Goal: Transaction & Acquisition: Purchase product/service

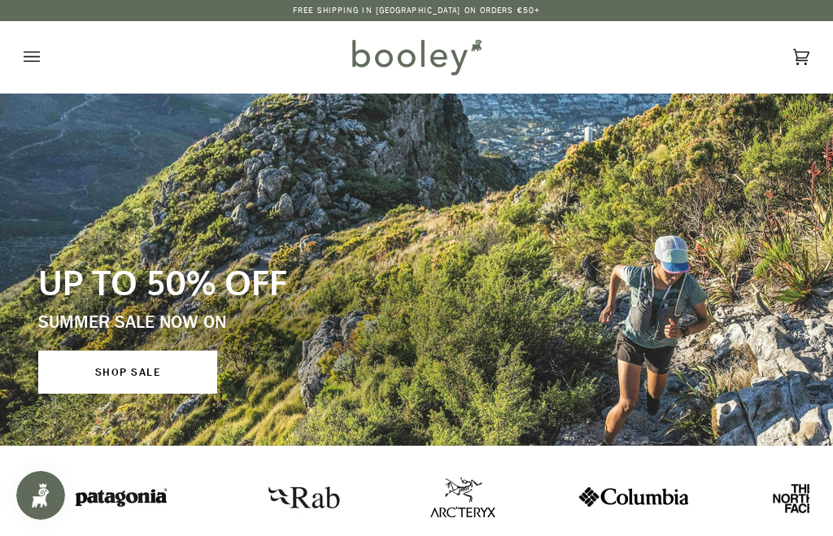
click at [45, 58] on button "Open menu" at bounding box center [48, 57] width 49 height 72
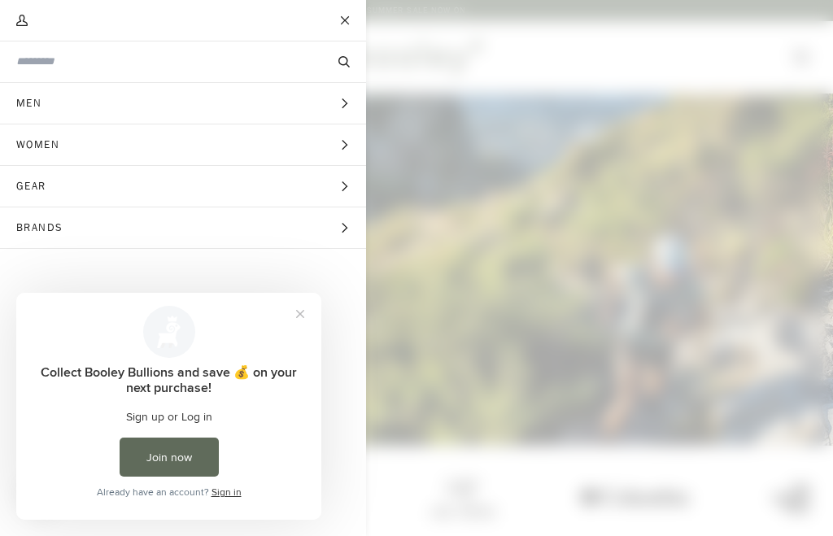
click at [312, 306] on button "Close prompt" at bounding box center [300, 313] width 29 height 29
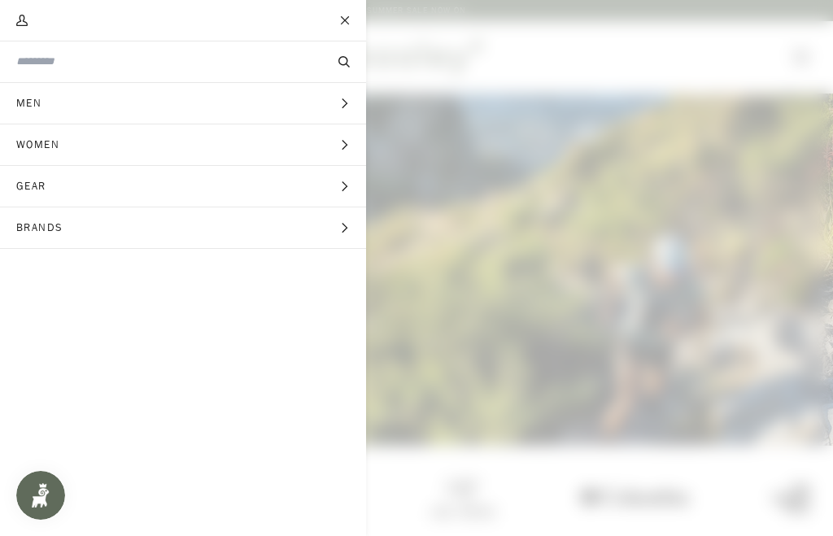
click at [338, 234] on button "Brands Expand menu" at bounding box center [183, 227] width 366 height 41
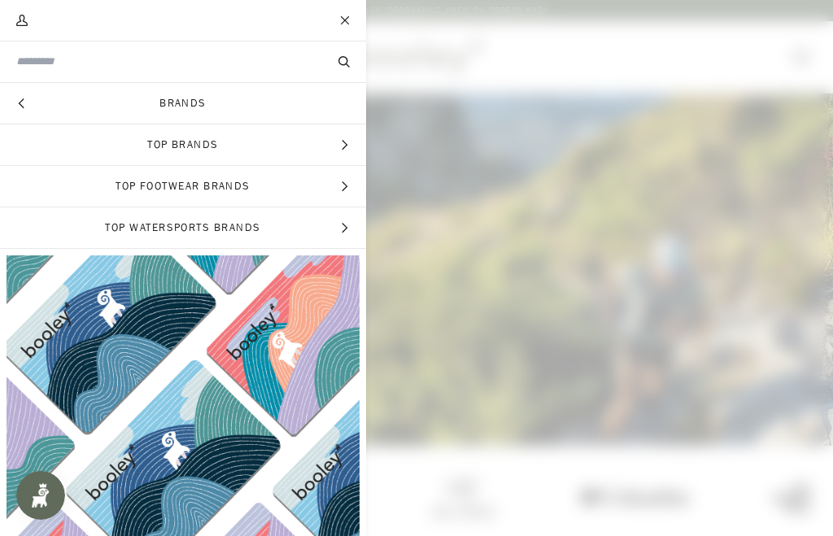
click at [350, 151] on span "Top Brands" at bounding box center [183, 144] width 366 height 41
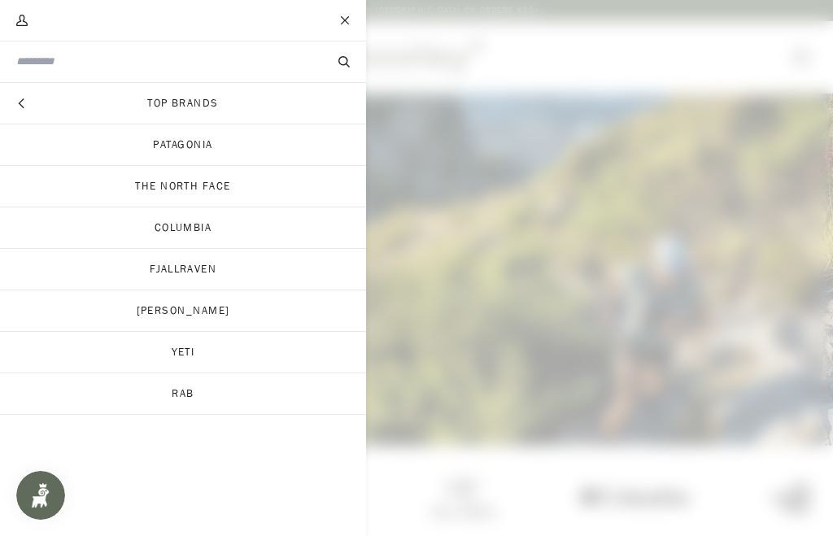
click at [207, 348] on link "Yeti" at bounding box center [183, 352] width 366 height 41
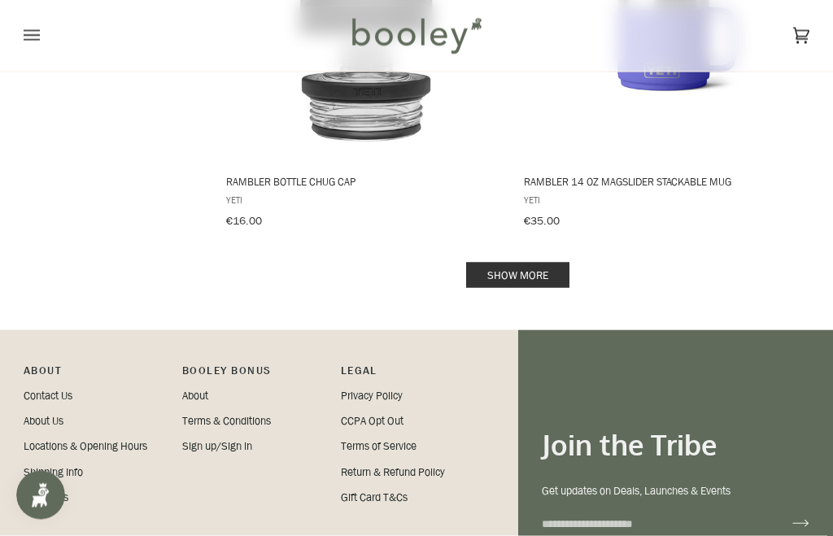
scroll to position [3338, 0]
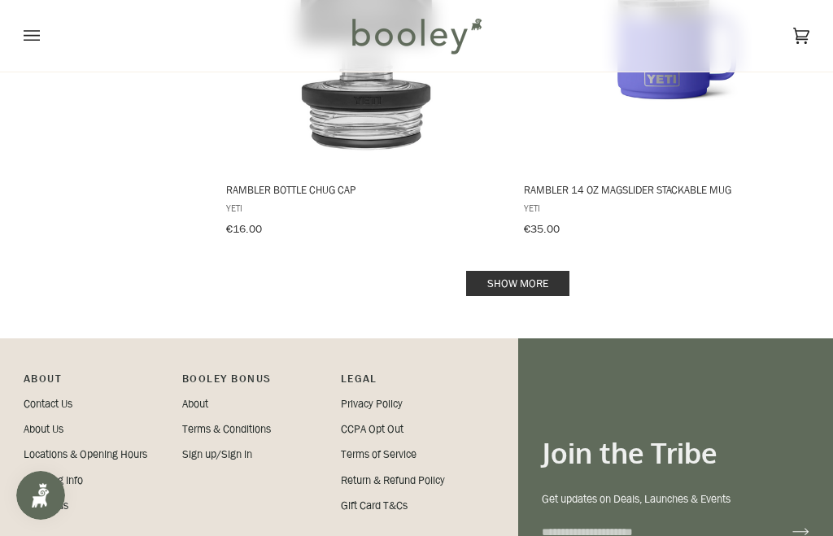
click at [510, 272] on link "Show more" at bounding box center [517, 283] width 103 height 25
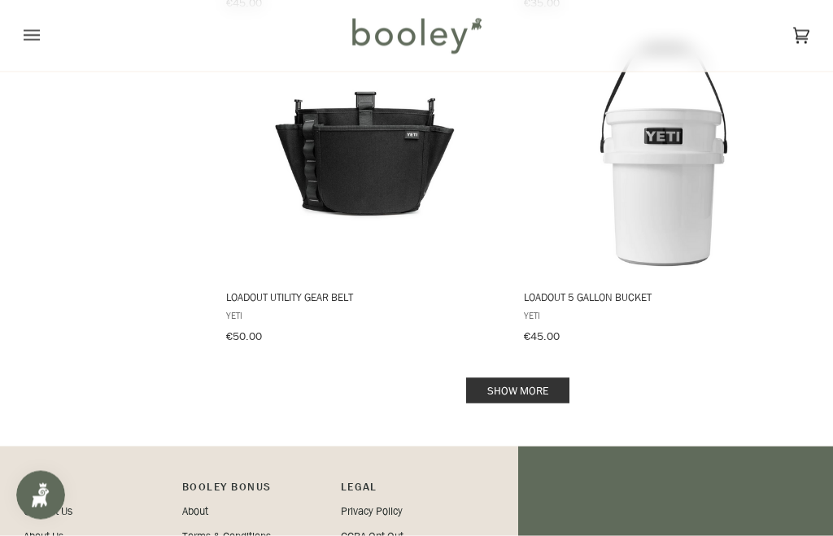
scroll to position [6566, 0]
click at [499, 378] on link "Show more" at bounding box center [517, 390] width 103 height 25
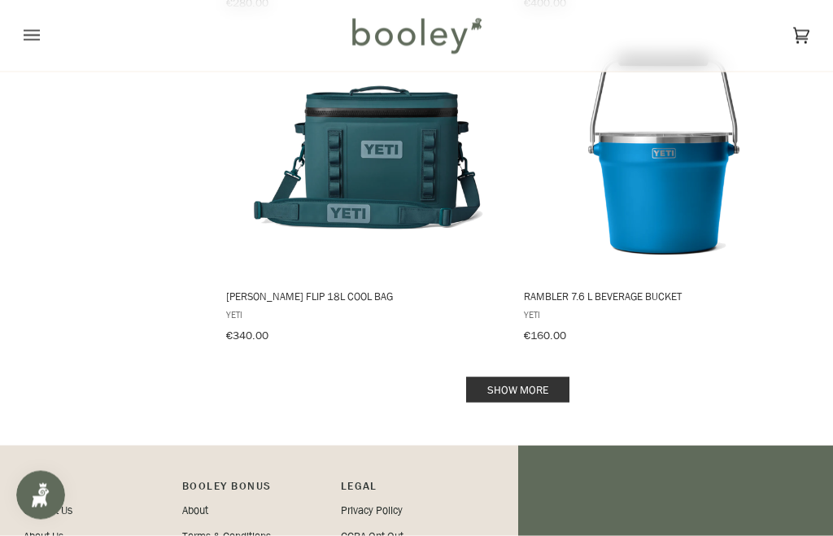
scroll to position [9903, 0]
click at [497, 377] on link "Show more" at bounding box center [517, 389] width 103 height 25
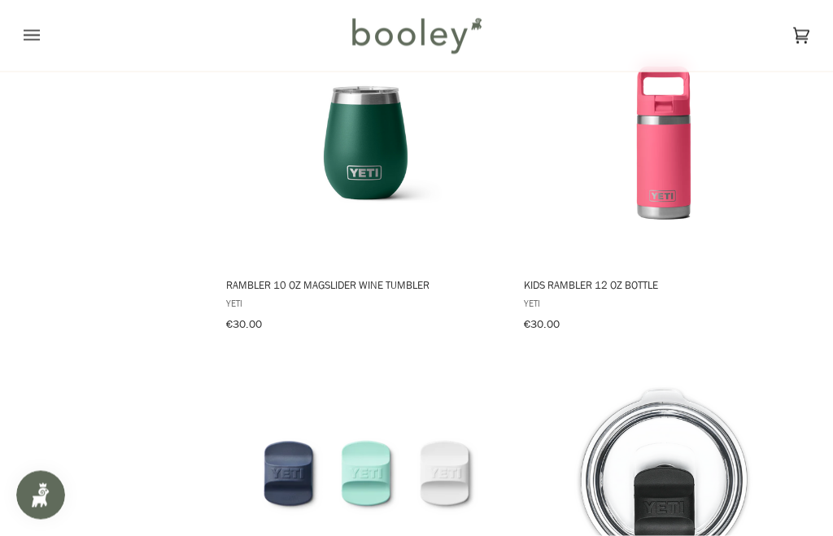
scroll to position [1242, 0]
